Goal: Communication & Community: Participate in discussion

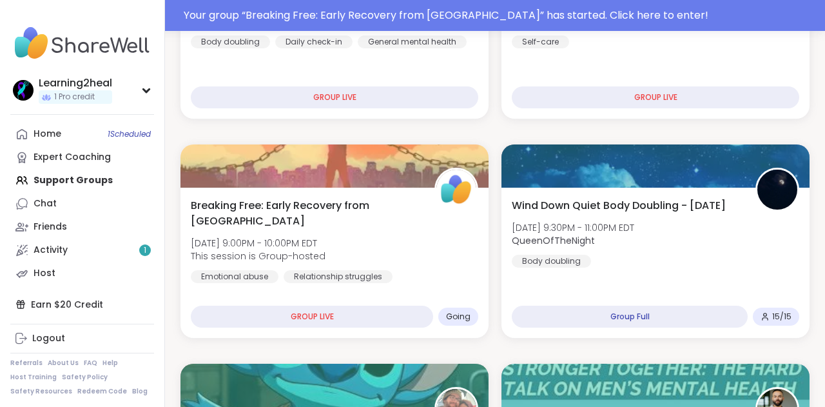
scroll to position [564, 0]
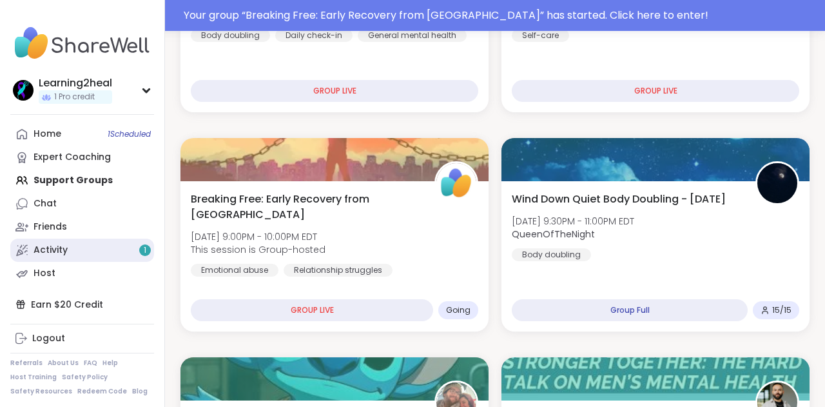
click at [93, 249] on link "Activity 1" at bounding box center [82, 250] width 144 height 23
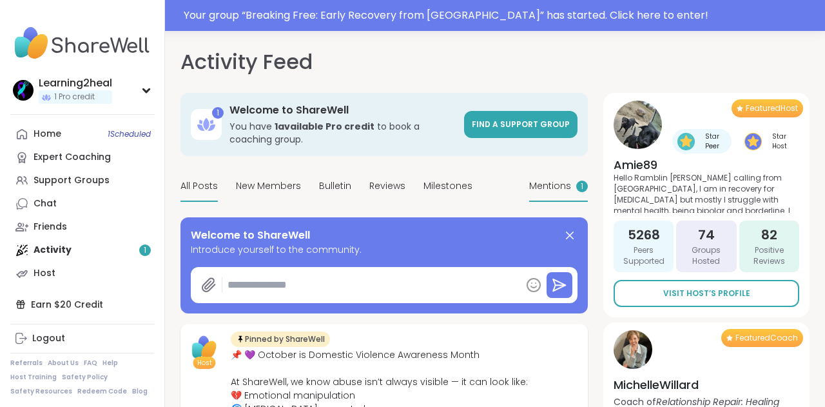
type textarea "*"
click at [560, 184] on span "Mentions" at bounding box center [550, 186] width 42 height 14
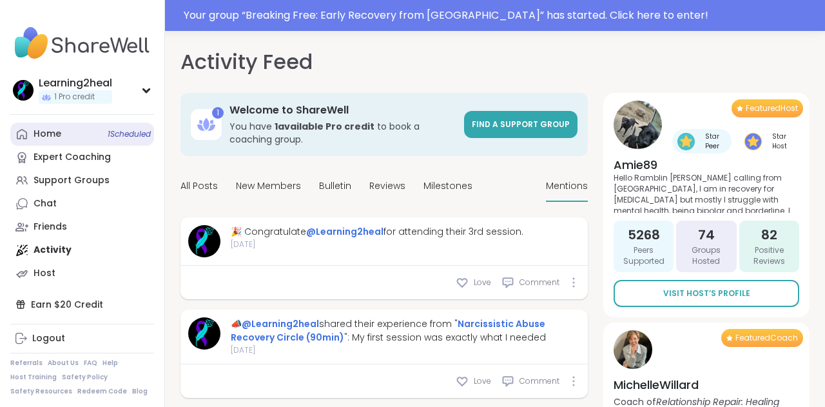
click at [41, 126] on link "Home 1 Scheduled" at bounding box center [82, 134] width 144 height 23
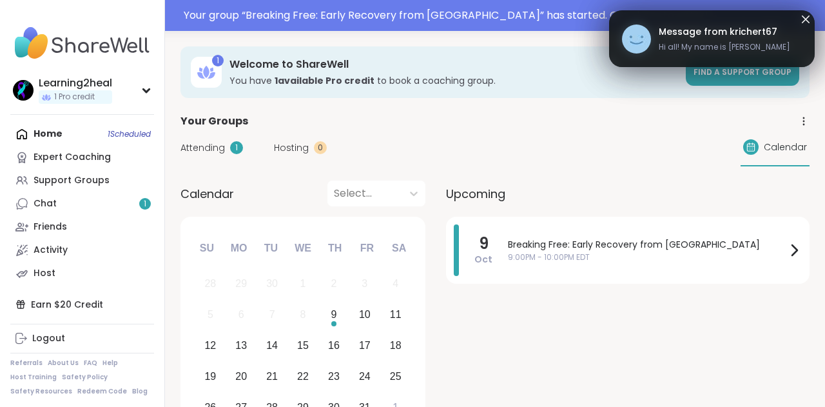
click at [224, 144] on span "Attending" at bounding box center [203, 148] width 44 height 14
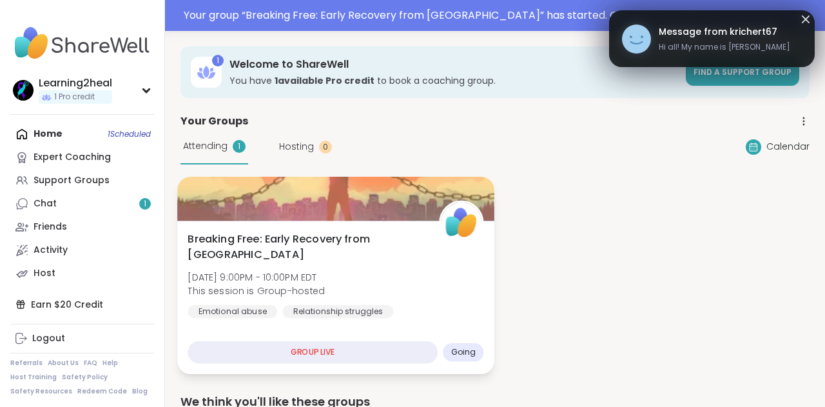
click at [395, 329] on div "Breaking Free: Early Recovery from Abuse Thu, Oct 09 | 9:00PM - 10:00PM EDT Thi…" at bounding box center [335, 297] width 317 height 153
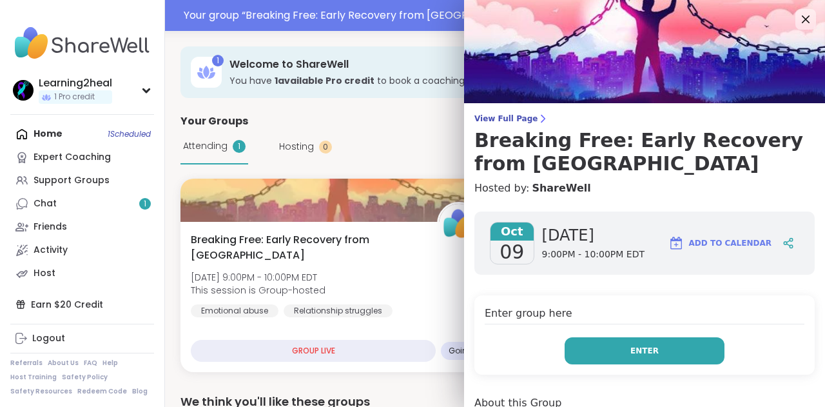
click at [624, 352] on button "Enter" at bounding box center [645, 350] width 160 height 27
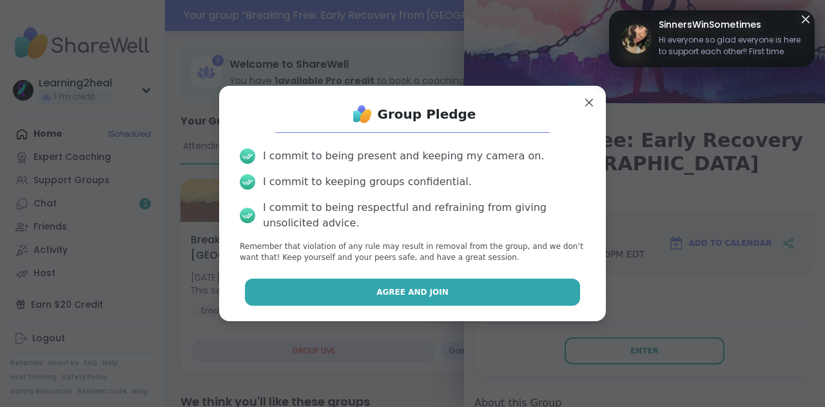
click at [551, 294] on button "Agree and Join" at bounding box center [413, 292] width 336 height 27
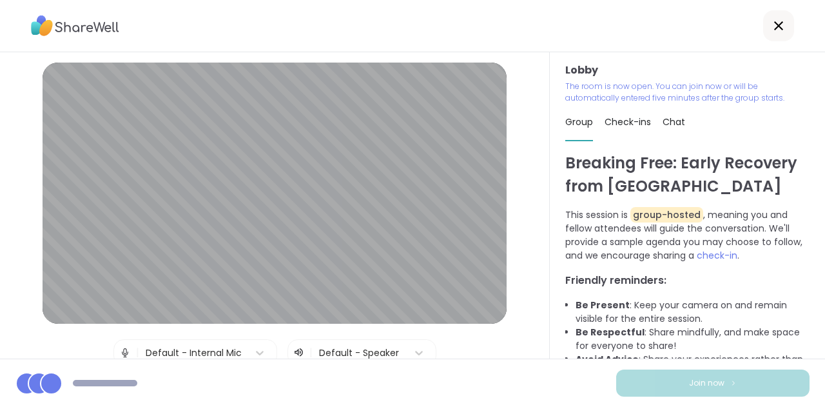
scroll to position [93, 0]
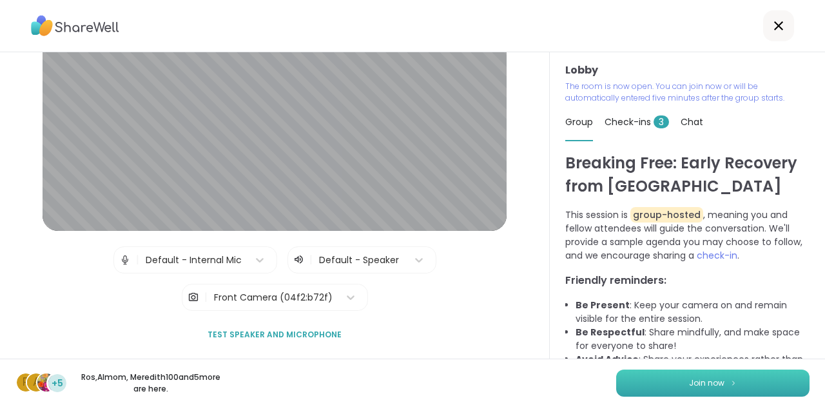
click at [651, 380] on button "Join now" at bounding box center [712, 382] width 193 height 27
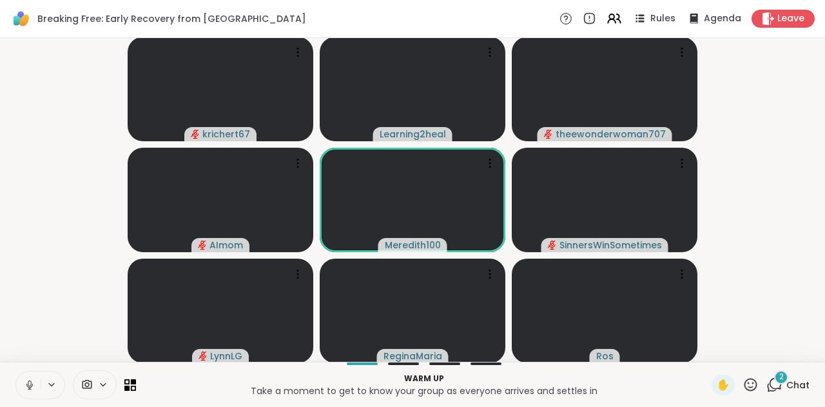
click at [31, 380] on icon at bounding box center [30, 385] width 12 height 12
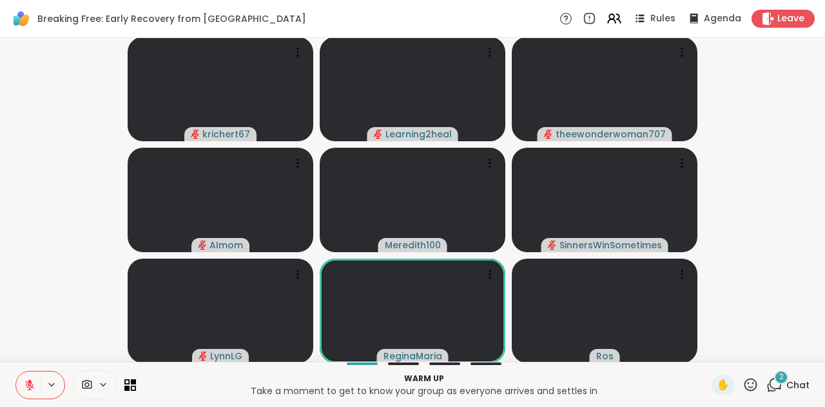
click at [132, 393] on div at bounding box center [75, 384] width 121 height 29
click at [126, 386] on icon at bounding box center [127, 388] width 6 height 6
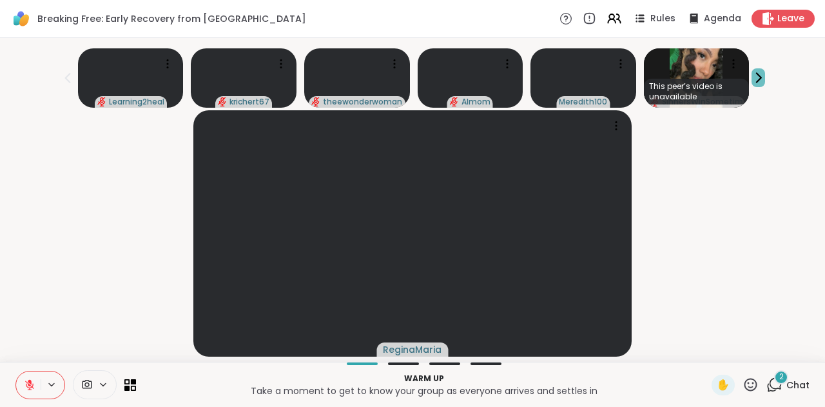
click at [763, 75] on icon at bounding box center [759, 78] width 14 height 14
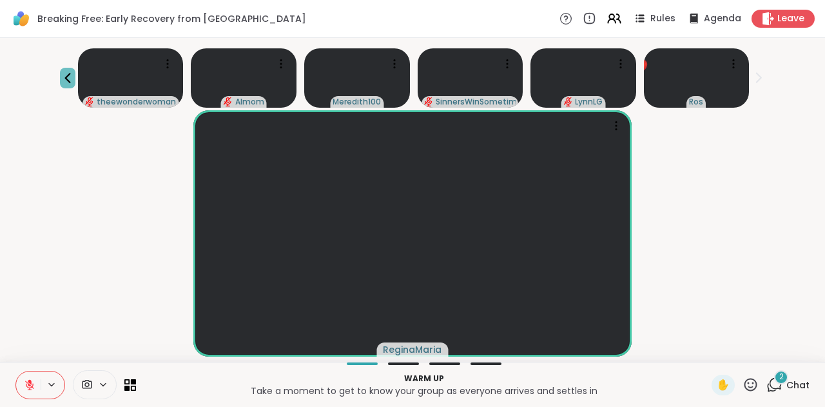
click at [73, 74] on icon at bounding box center [67, 77] width 15 height 15
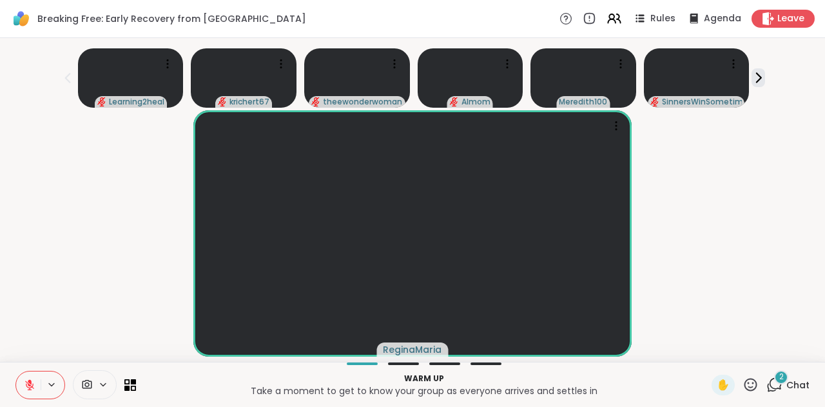
click at [780, 375] on div "2" at bounding box center [781, 377] width 14 height 14
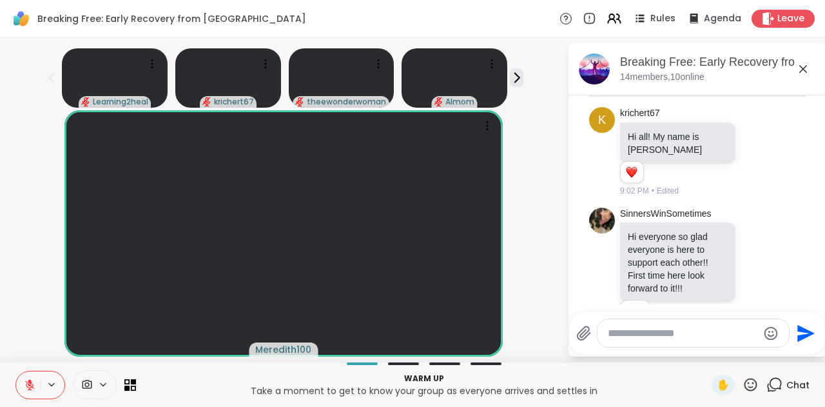
scroll to position [61, 0]
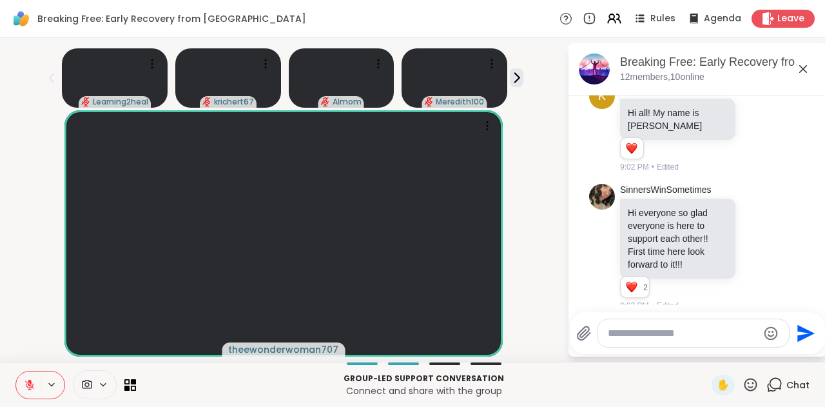
click at [750, 384] on icon at bounding box center [751, 385] width 16 height 16
click at [714, 353] on span "❤️" at bounding box center [713, 350] width 13 height 15
click at [751, 383] on icon at bounding box center [751, 385] width 16 height 16
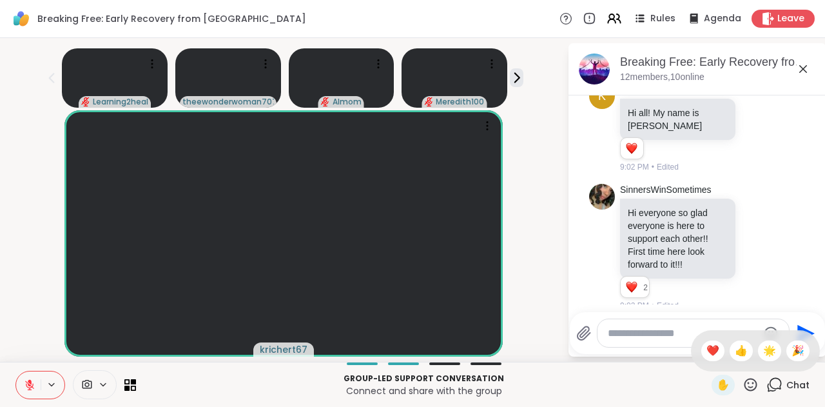
click at [751, 384] on icon at bounding box center [751, 385] width 16 height 16
click at [747, 386] on icon at bounding box center [751, 385] width 16 height 16
click at [749, 388] on icon at bounding box center [751, 385] width 16 height 16
click at [711, 351] on span "❤️" at bounding box center [713, 350] width 13 height 15
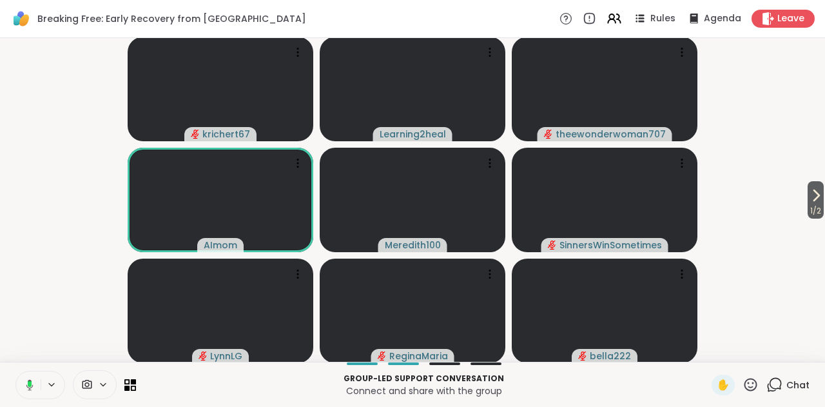
click at [126, 390] on div at bounding box center [75, 384] width 121 height 29
click at [129, 382] on icon at bounding box center [127, 382] width 6 height 6
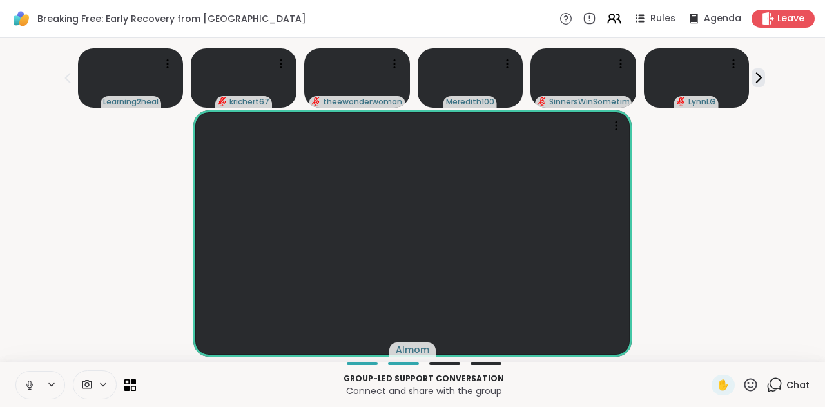
click at [28, 384] on icon at bounding box center [30, 385] width 12 height 12
click at [28, 384] on icon at bounding box center [29, 384] width 9 height 9
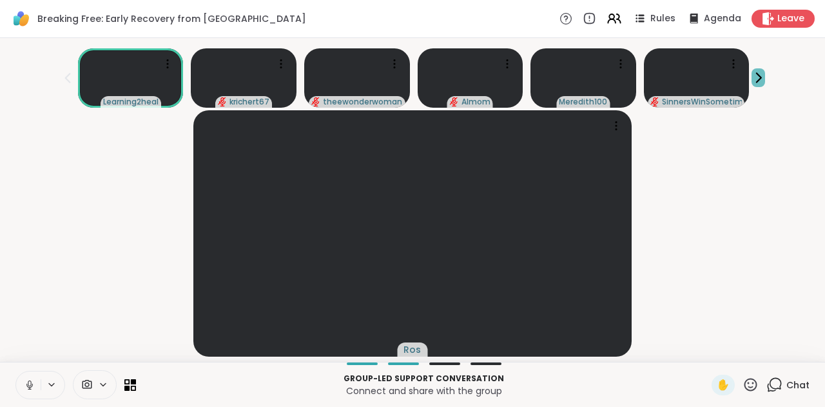
click at [754, 86] on button at bounding box center [759, 77] width 14 height 19
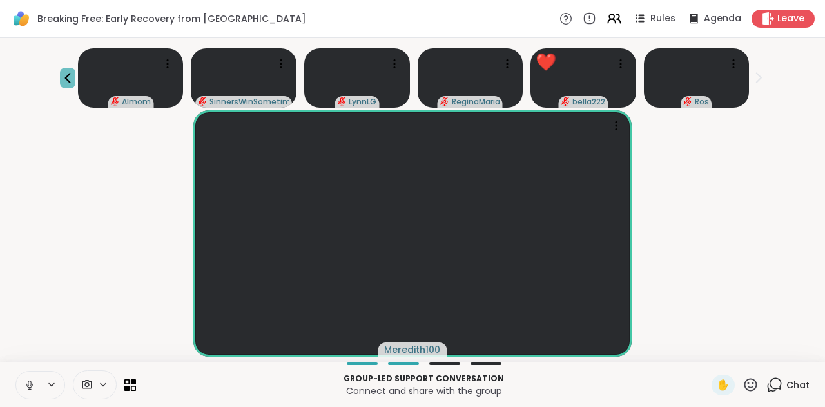
click at [72, 72] on icon at bounding box center [67, 77] width 15 height 15
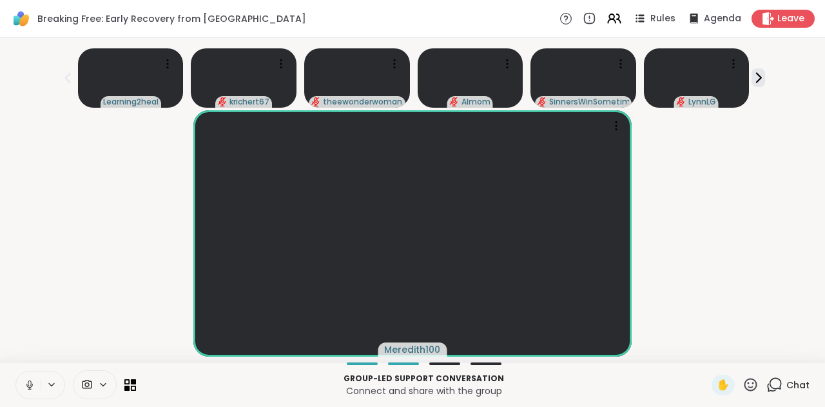
click at [29, 383] on icon at bounding box center [30, 385] width 12 height 12
click at [789, 380] on span "Chat" at bounding box center [798, 385] width 23 height 13
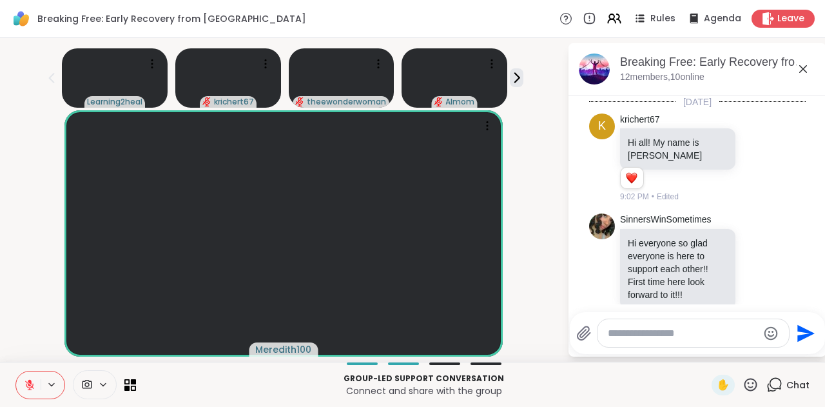
scroll to position [30, 0]
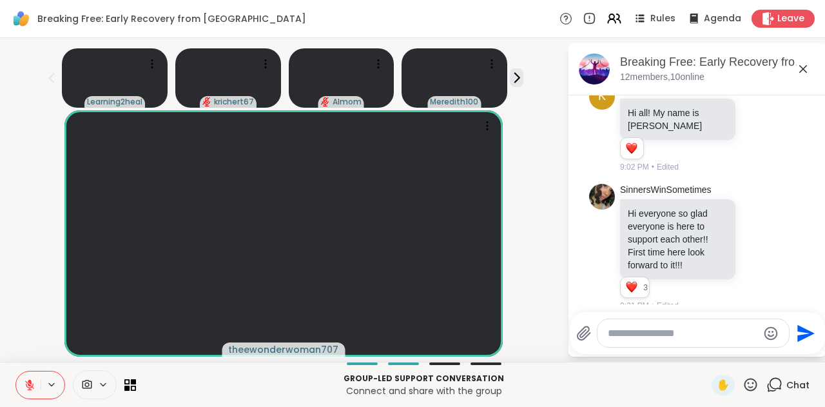
click at [619, 335] on textarea "Type your message" at bounding box center [683, 333] width 150 height 13
type textarea "**********"
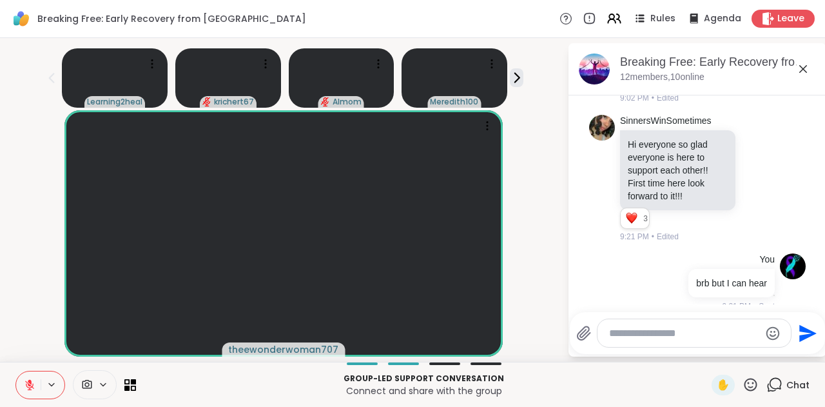
scroll to position [117, 0]
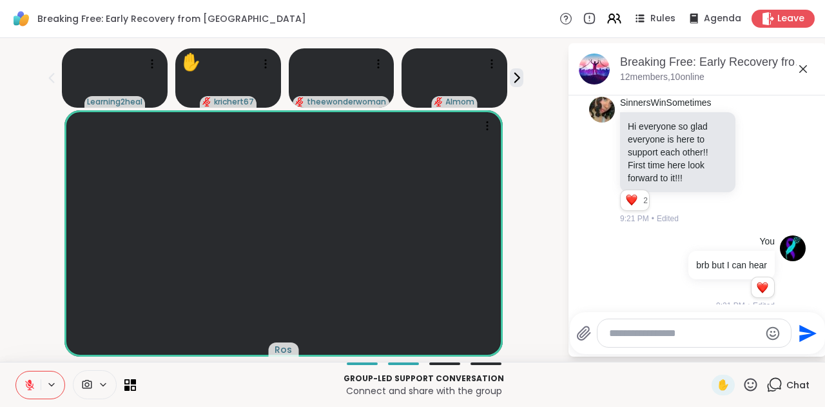
click at [27, 383] on icon at bounding box center [30, 385] width 12 height 12
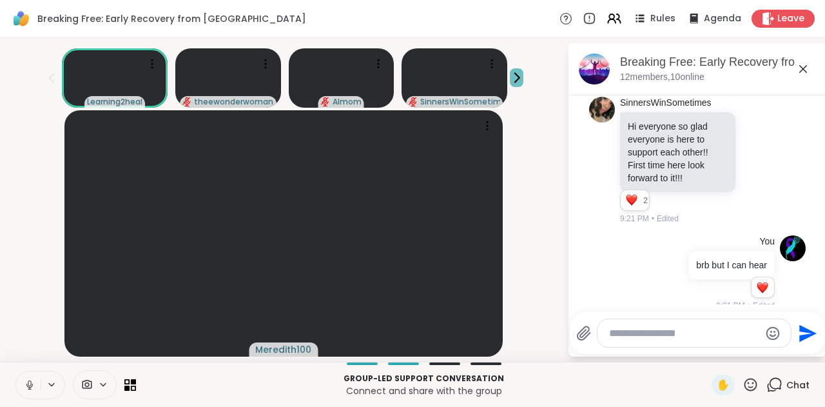
click at [516, 74] on icon at bounding box center [517, 78] width 5 height 9
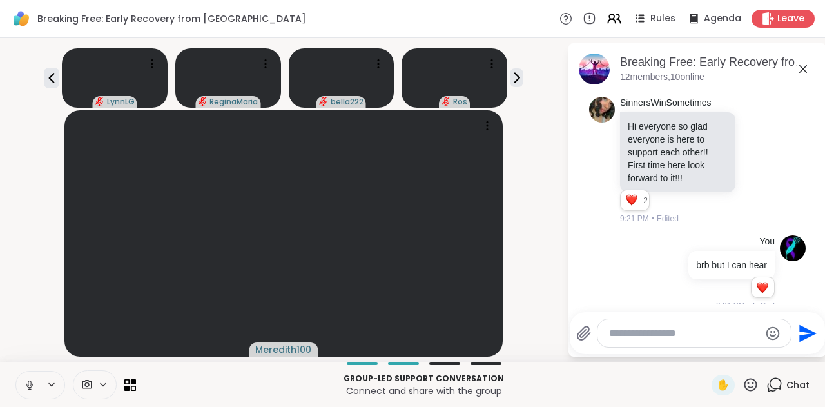
click at [30, 378] on button at bounding box center [28, 384] width 25 height 27
click at [48, 74] on icon at bounding box center [51, 77] width 15 height 15
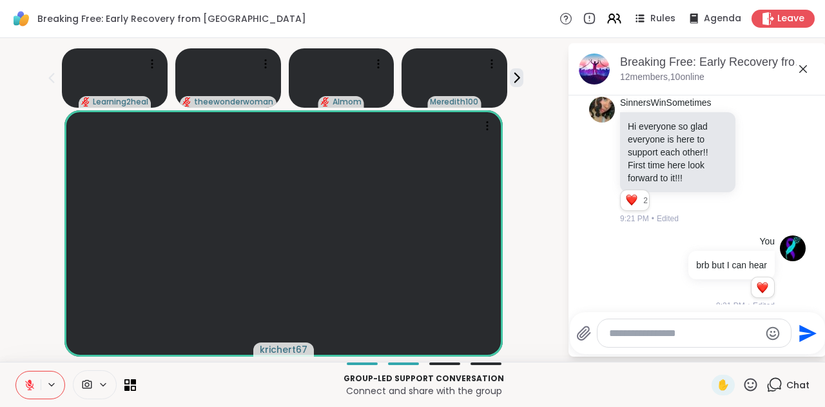
click at [754, 383] on icon at bounding box center [751, 384] width 13 height 13
click at [710, 349] on span "❤️" at bounding box center [713, 350] width 13 height 15
click at [746, 380] on icon at bounding box center [751, 385] width 16 height 16
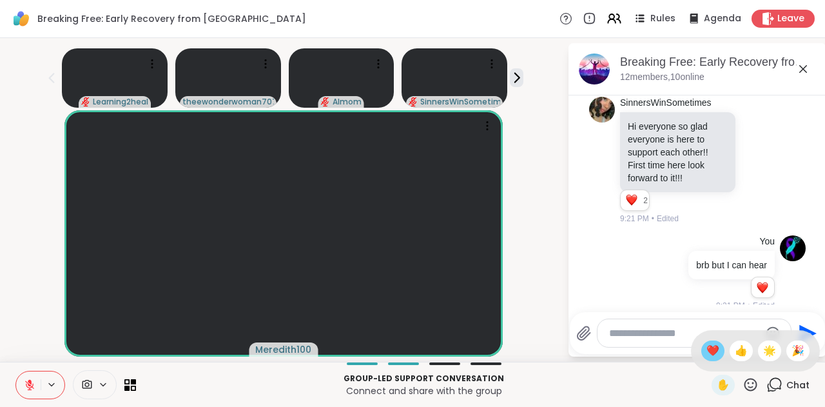
click at [707, 356] on span "❤️" at bounding box center [713, 350] width 13 height 15
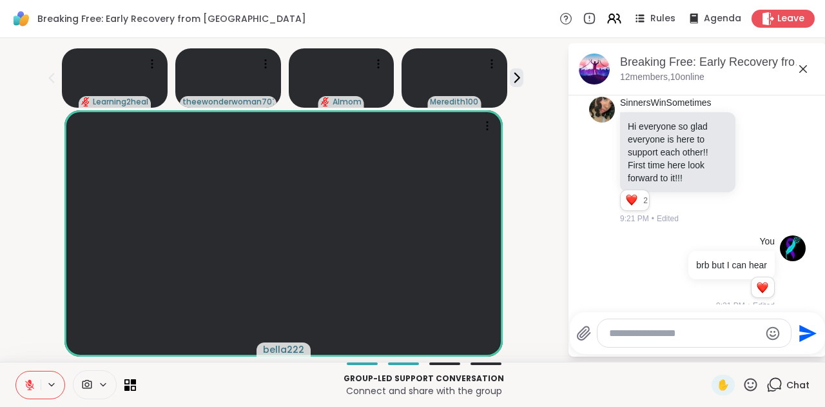
click at [27, 385] on icon at bounding box center [30, 385] width 12 height 12
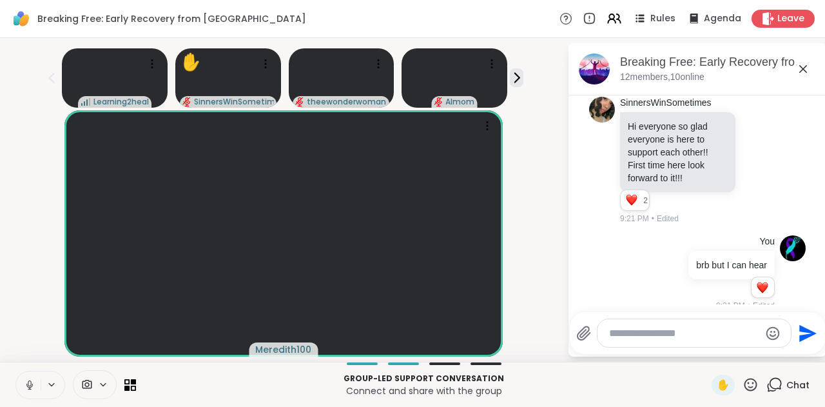
click at [27, 385] on icon at bounding box center [30, 385] width 12 height 12
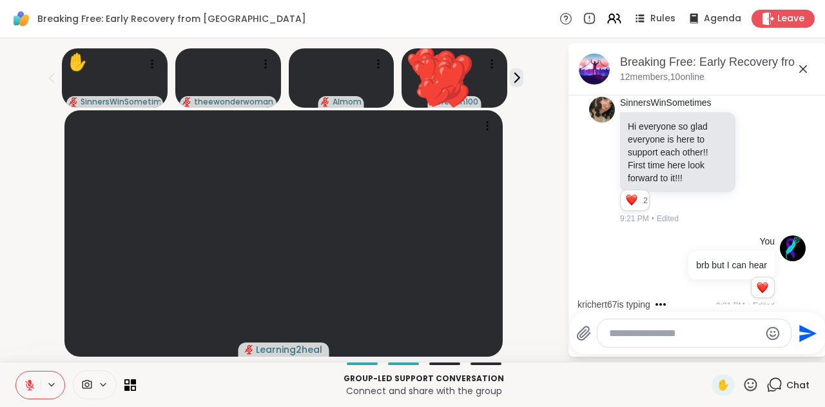
click at [754, 379] on icon at bounding box center [751, 384] width 13 height 13
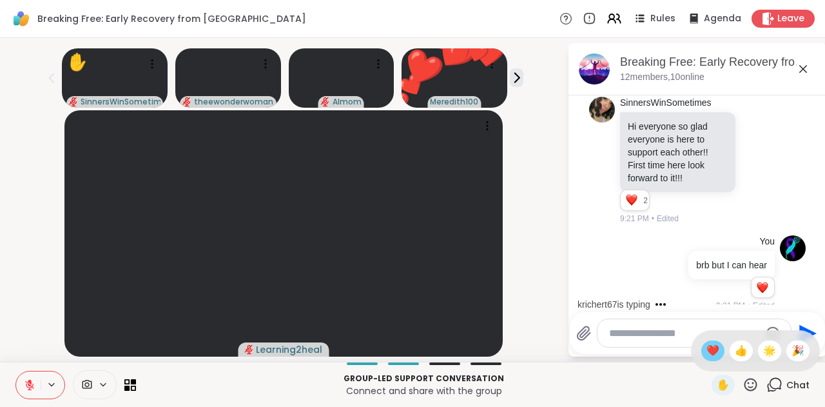
click at [715, 352] on span "❤️" at bounding box center [713, 350] width 13 height 15
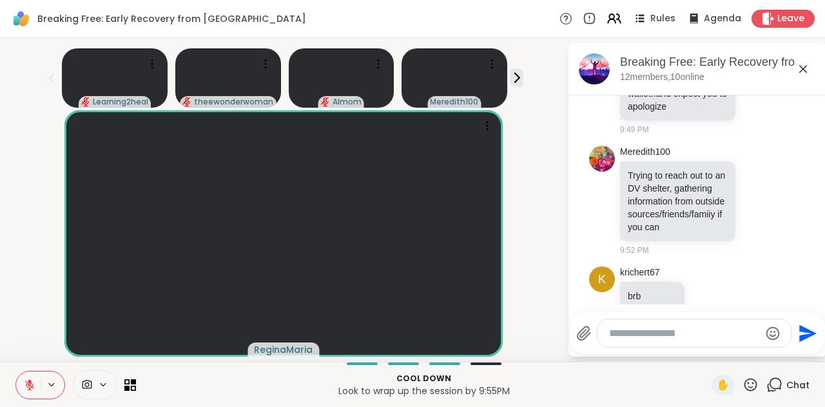
scroll to position [671, 0]
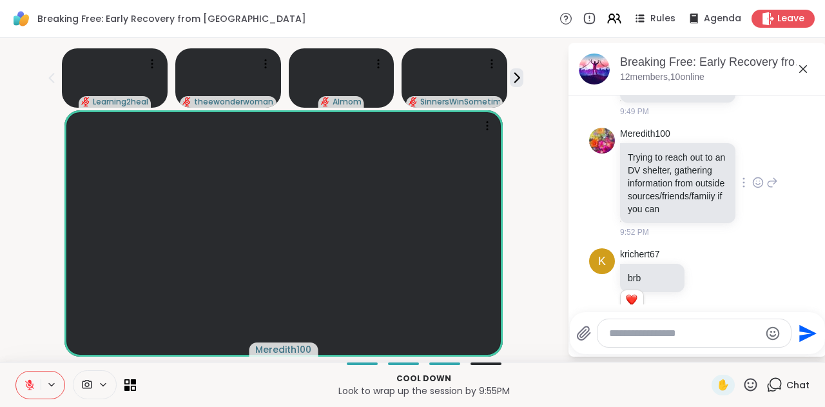
click at [804, 190] on div "Meredith100 Trying to reach out to an DV shelter, gathering information from ou…" at bounding box center [697, 183] width 217 height 121
click at [415, 118] on video at bounding box center [283, 233] width 438 height 246
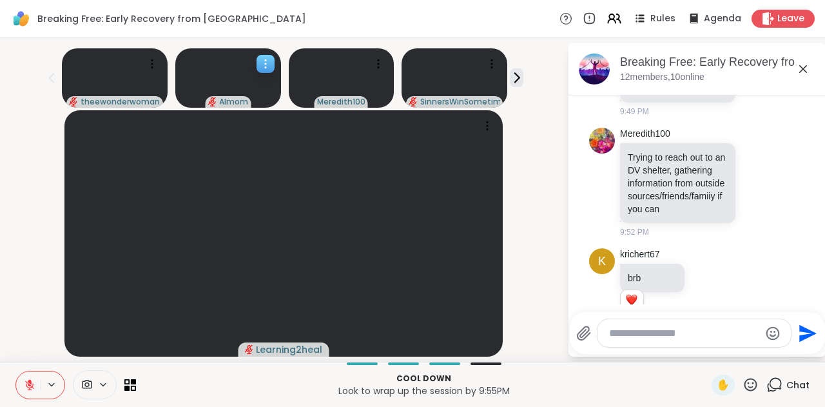
click at [266, 56] on div at bounding box center [266, 64] width 18 height 18
click at [147, 57] on icon at bounding box center [152, 63] width 13 height 13
click at [266, 57] on div at bounding box center [266, 64] width 18 height 18
click at [164, 75] on video at bounding box center [115, 77] width 106 height 59
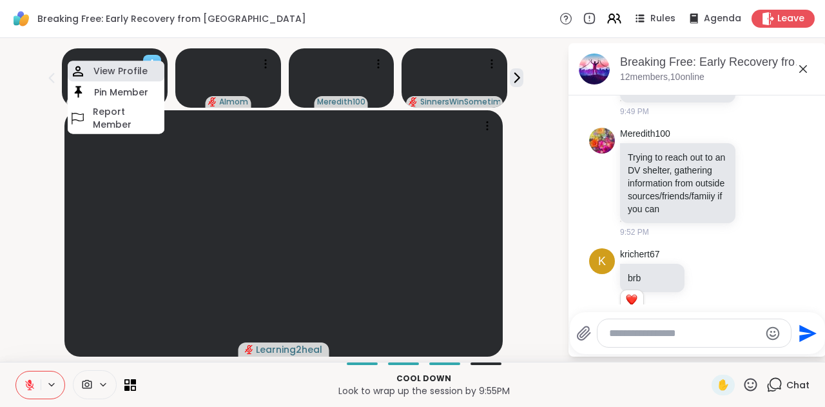
click at [132, 76] on h4 "View Profile" at bounding box center [120, 70] width 54 height 13
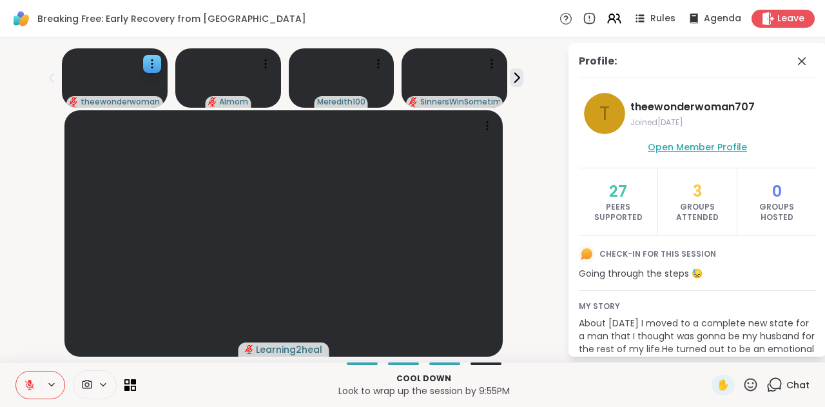
click at [676, 153] on span "Open Member Profile" at bounding box center [697, 147] width 99 height 13
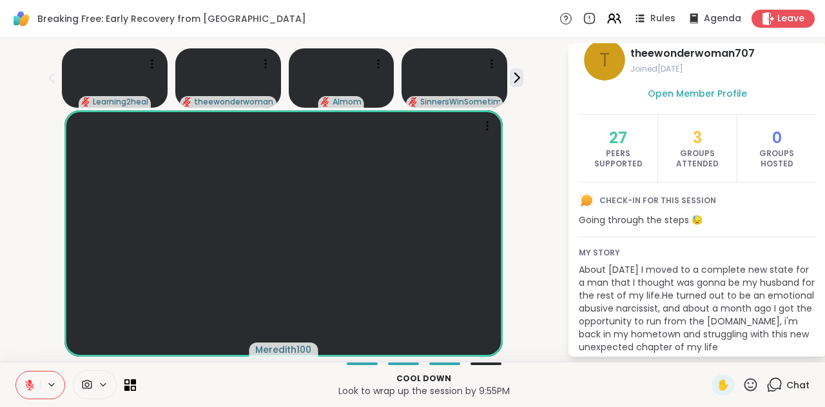
scroll to position [0, 0]
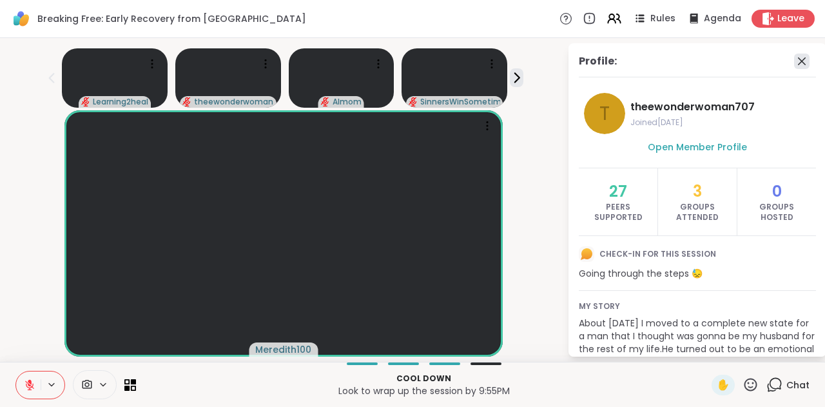
click at [802, 61] on icon at bounding box center [802, 61] width 8 height 8
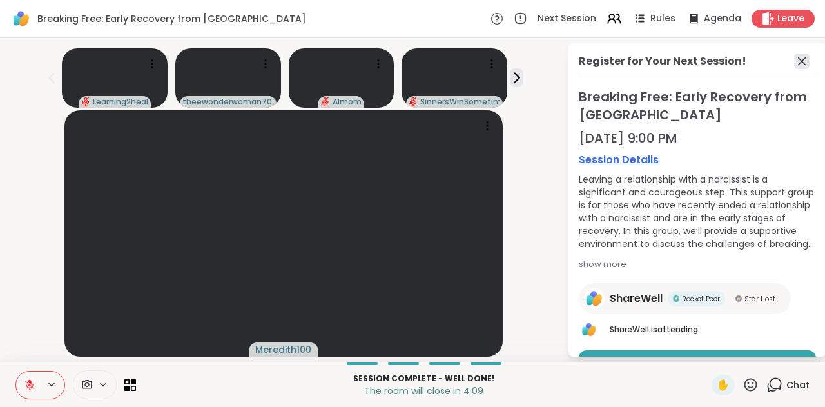
click at [803, 59] on icon at bounding box center [802, 61] width 8 height 8
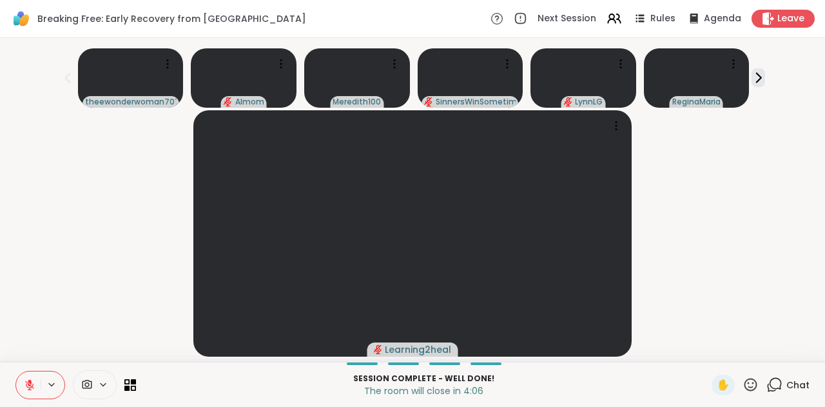
click at [794, 403] on div "Session Complete - well done! The room will close in 4:06 ✋ Chat" at bounding box center [412, 384] width 825 height 45
click at [790, 379] on span "Chat" at bounding box center [798, 385] width 23 height 13
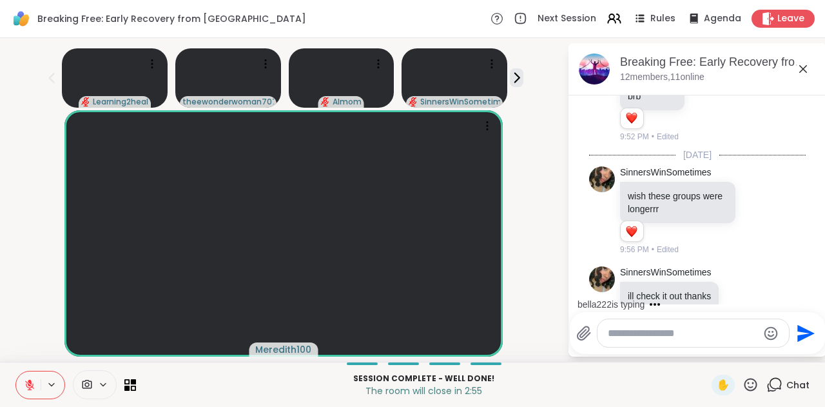
scroll to position [871, 0]
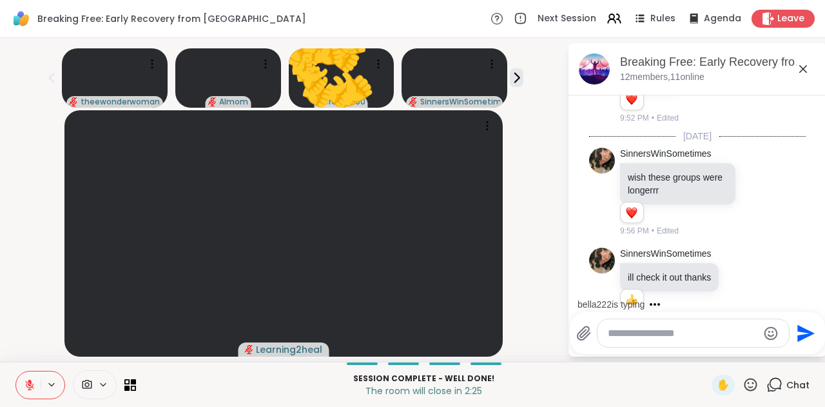
click at [751, 383] on icon at bounding box center [751, 385] width 16 height 16
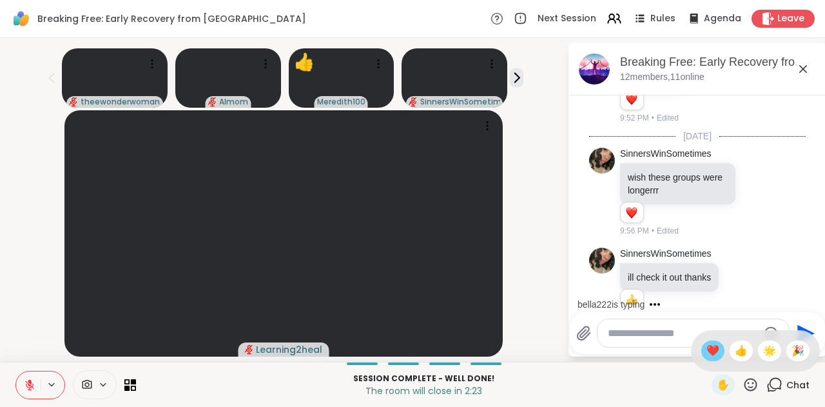
click at [716, 344] on span "❤️" at bounding box center [713, 350] width 13 height 15
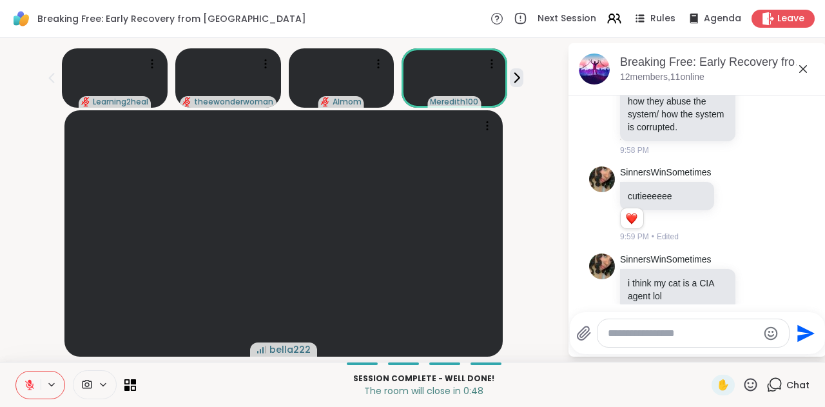
scroll to position [1274, 0]
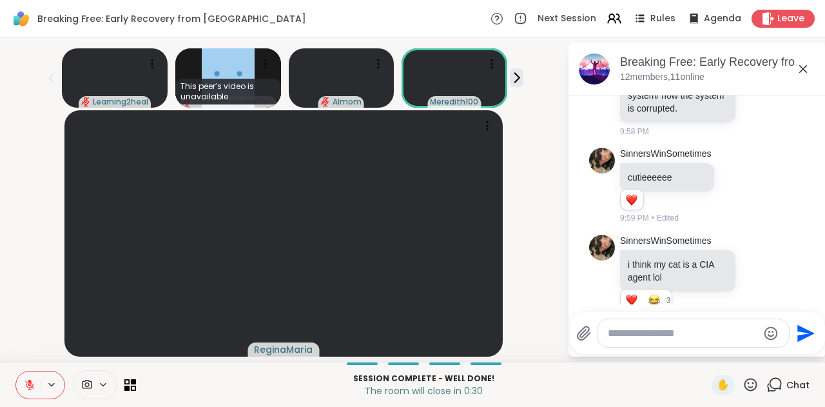
click at [27, 380] on icon at bounding box center [30, 385] width 12 height 12
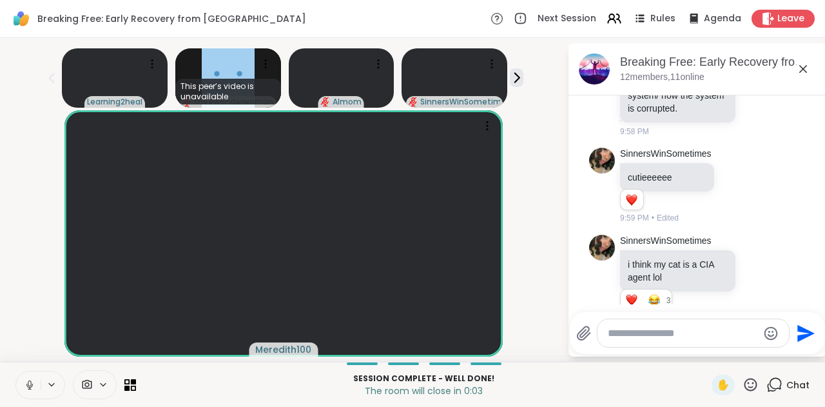
click at [506, 179] on div "Meredith100" at bounding box center [284, 233] width 552 height 246
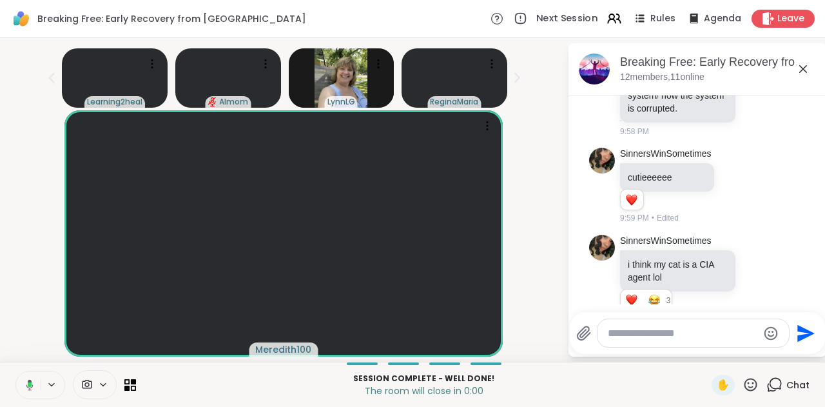
click at [562, 12] on span "Next Session" at bounding box center [567, 19] width 62 height 14
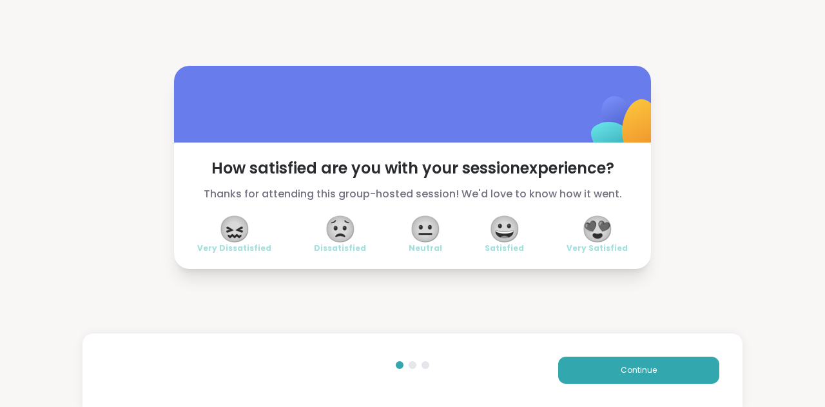
click at [592, 231] on span "😍" at bounding box center [598, 228] width 32 height 23
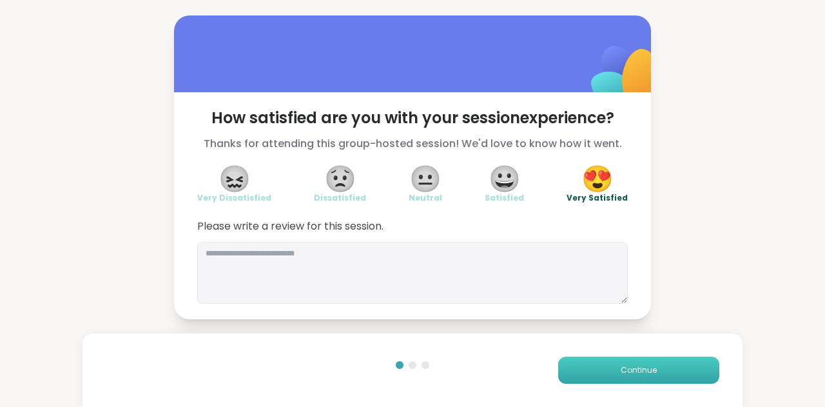
click at [599, 362] on button "Continue" at bounding box center [638, 370] width 161 height 27
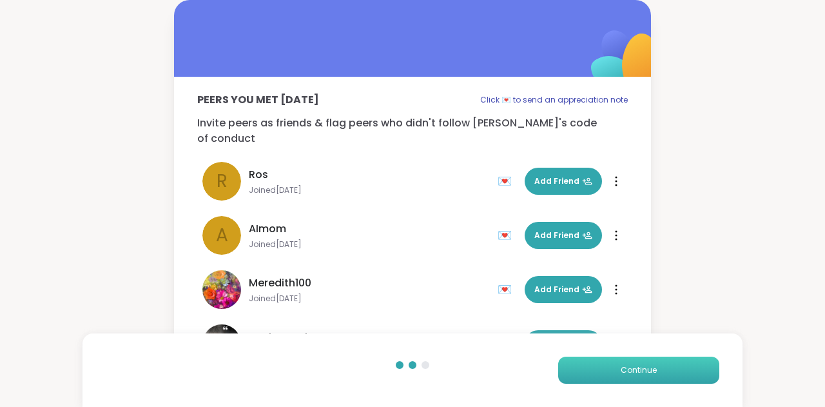
click at [599, 362] on button "Continue" at bounding box center [638, 370] width 161 height 27
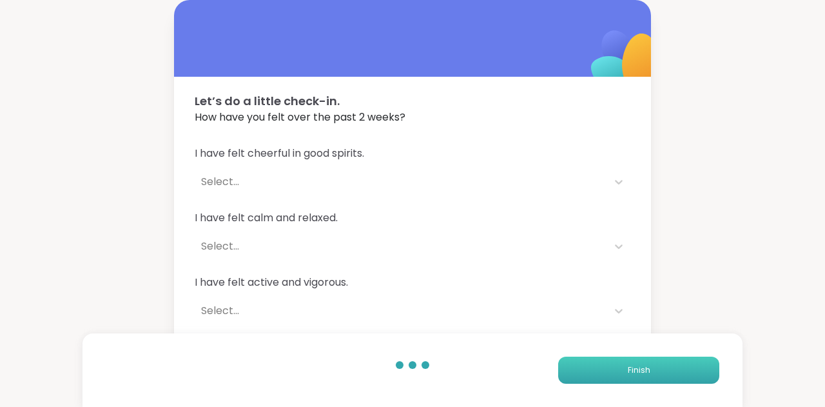
click at [599, 362] on button "Finish" at bounding box center [638, 370] width 161 height 27
